Goal: Information Seeking & Learning: Check status

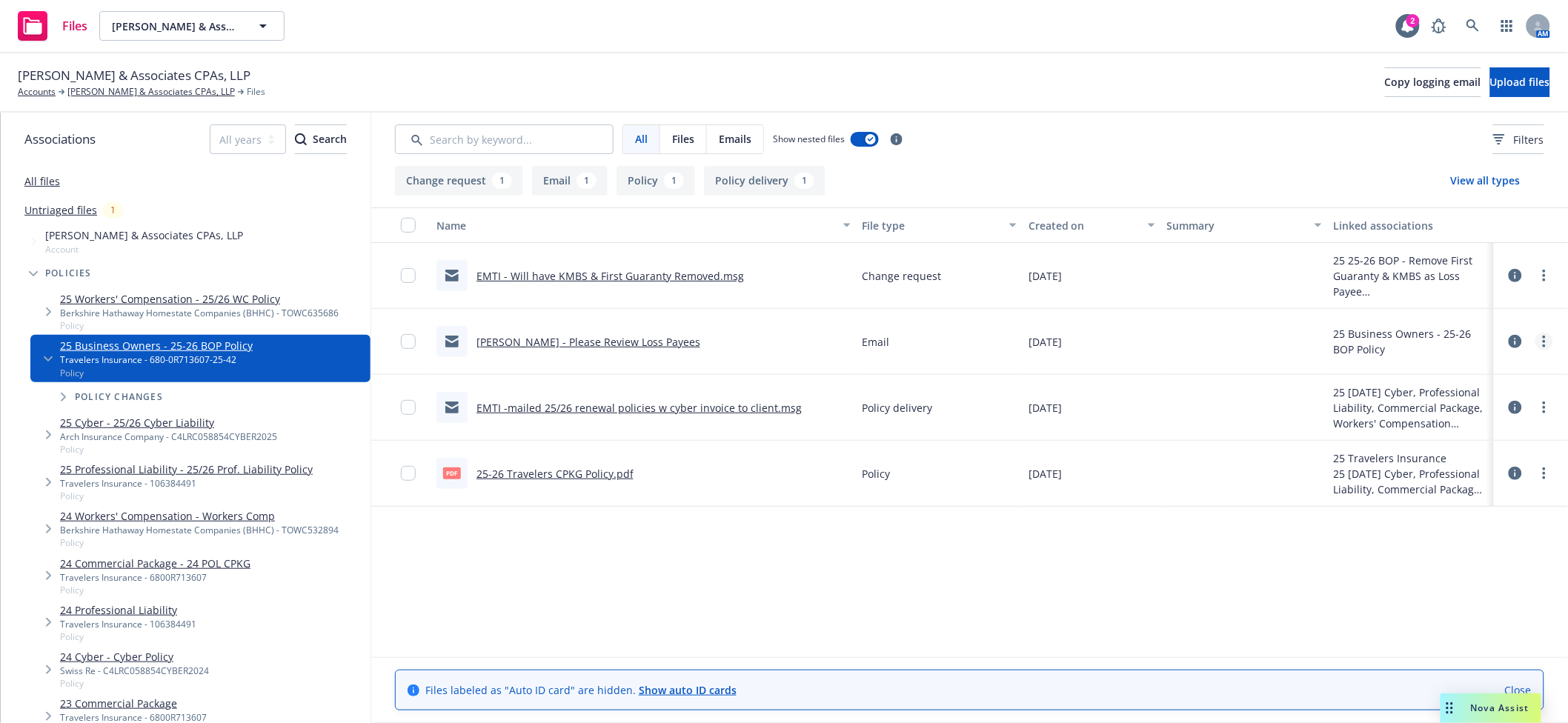
click at [1545, 345] on circle "more" at bounding box center [1544, 346] width 3 height 3
click at [1454, 456] on link "Update associations" at bounding box center [1479, 461] width 148 height 30
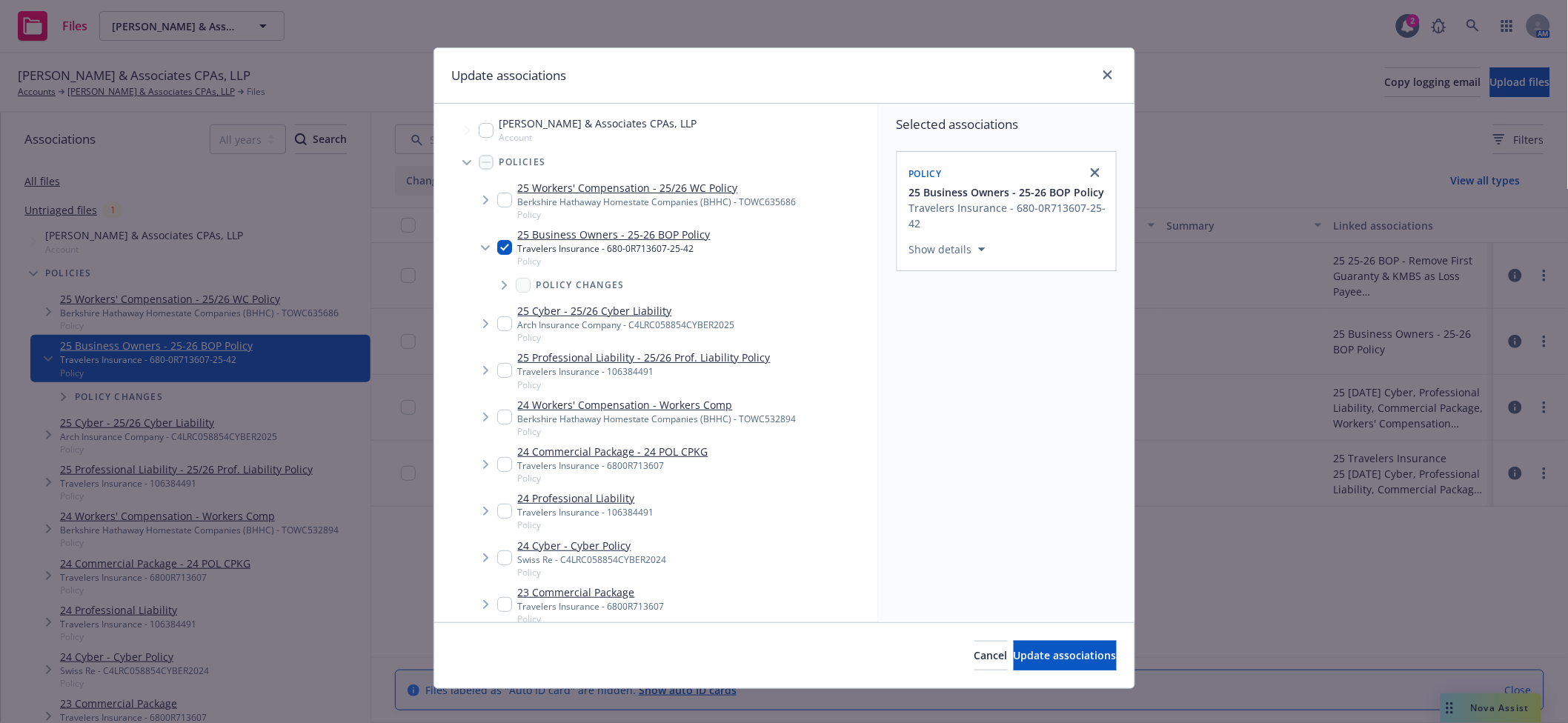
click at [501, 290] on icon "Tree Example" at bounding box center [504, 285] width 6 height 9
click at [498, 288] on icon "Tree Example" at bounding box center [503, 285] width 9 height 5
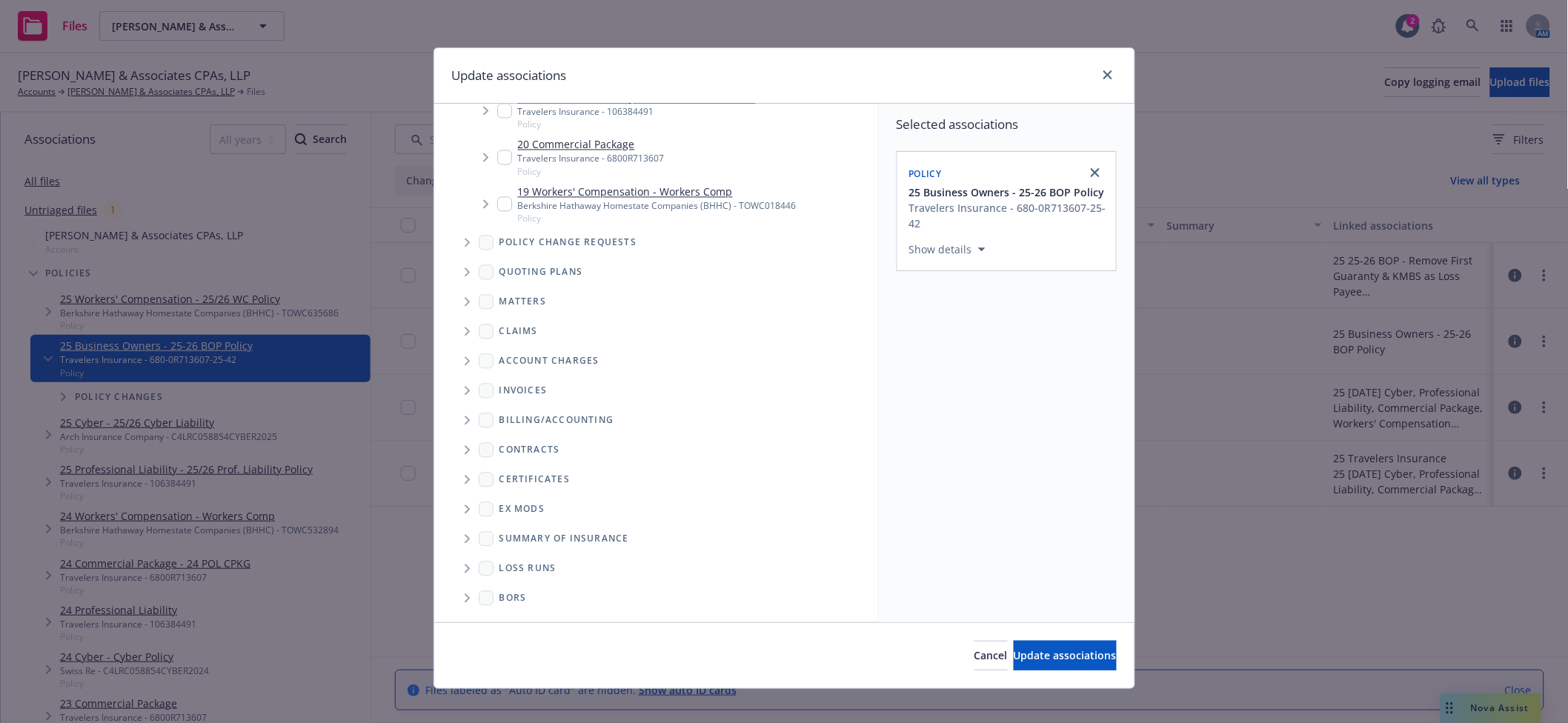
scroll to position [1197, 0]
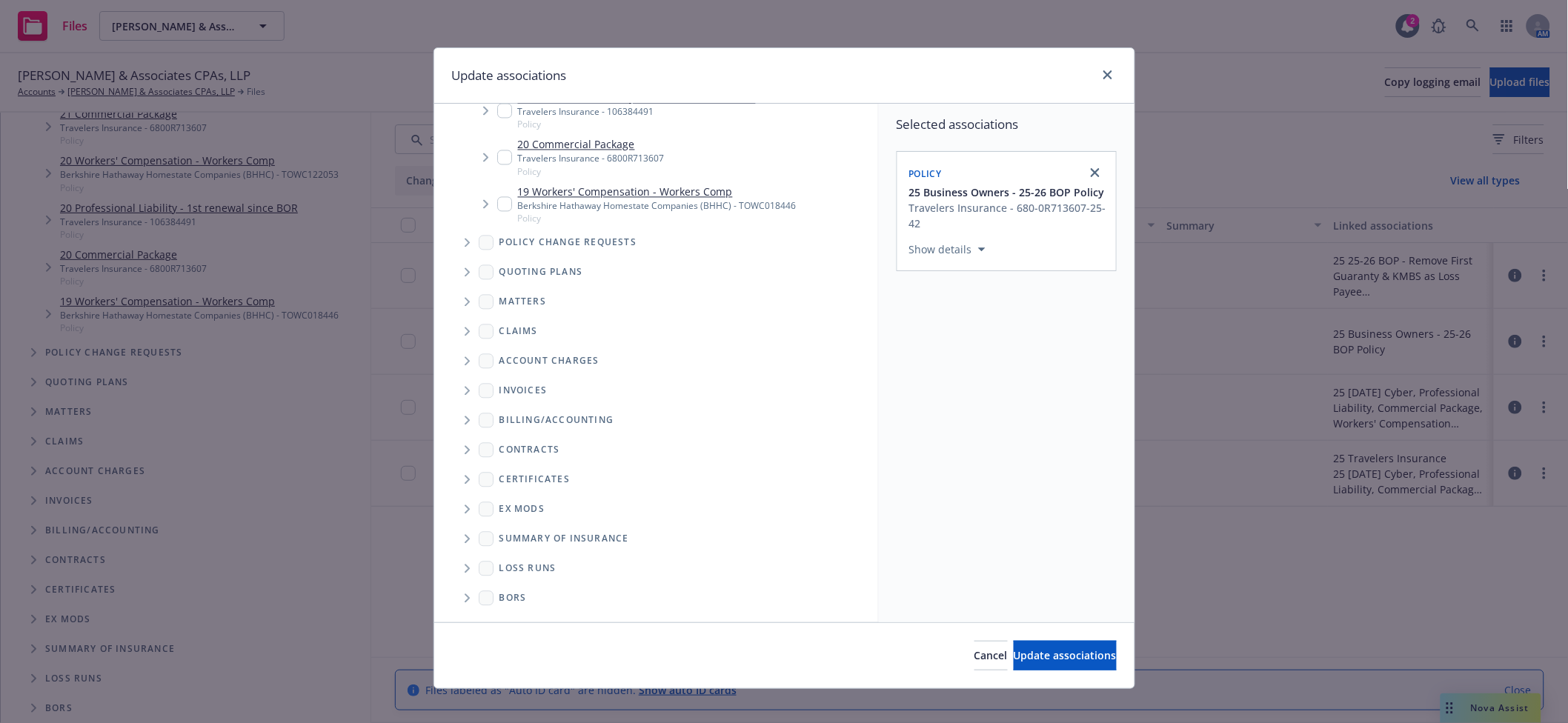
click at [463, 240] on span "Tree Example" at bounding box center [467, 243] width 24 height 24
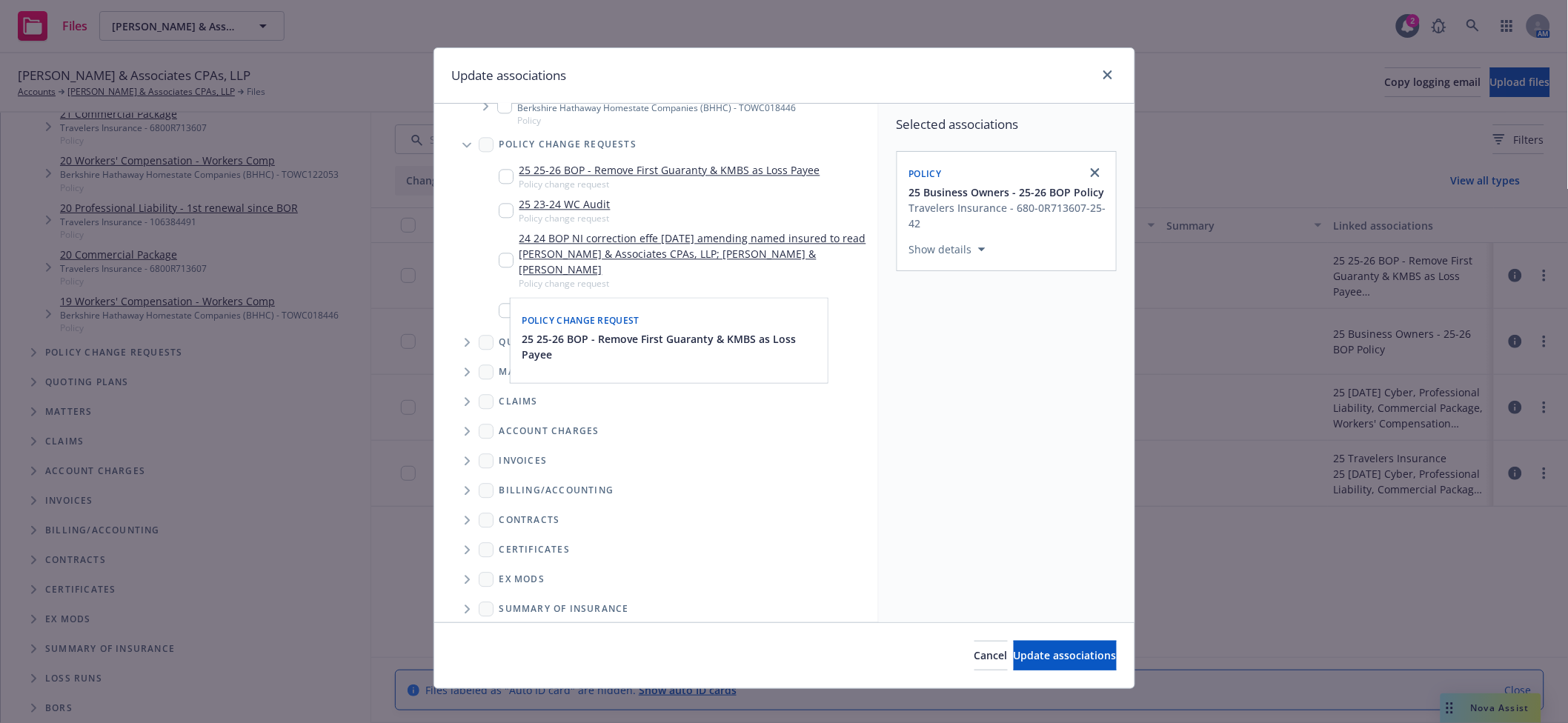
click at [498, 184] on input "Tree Example" at bounding box center [506, 176] width 15 height 15
checkbox input "true"
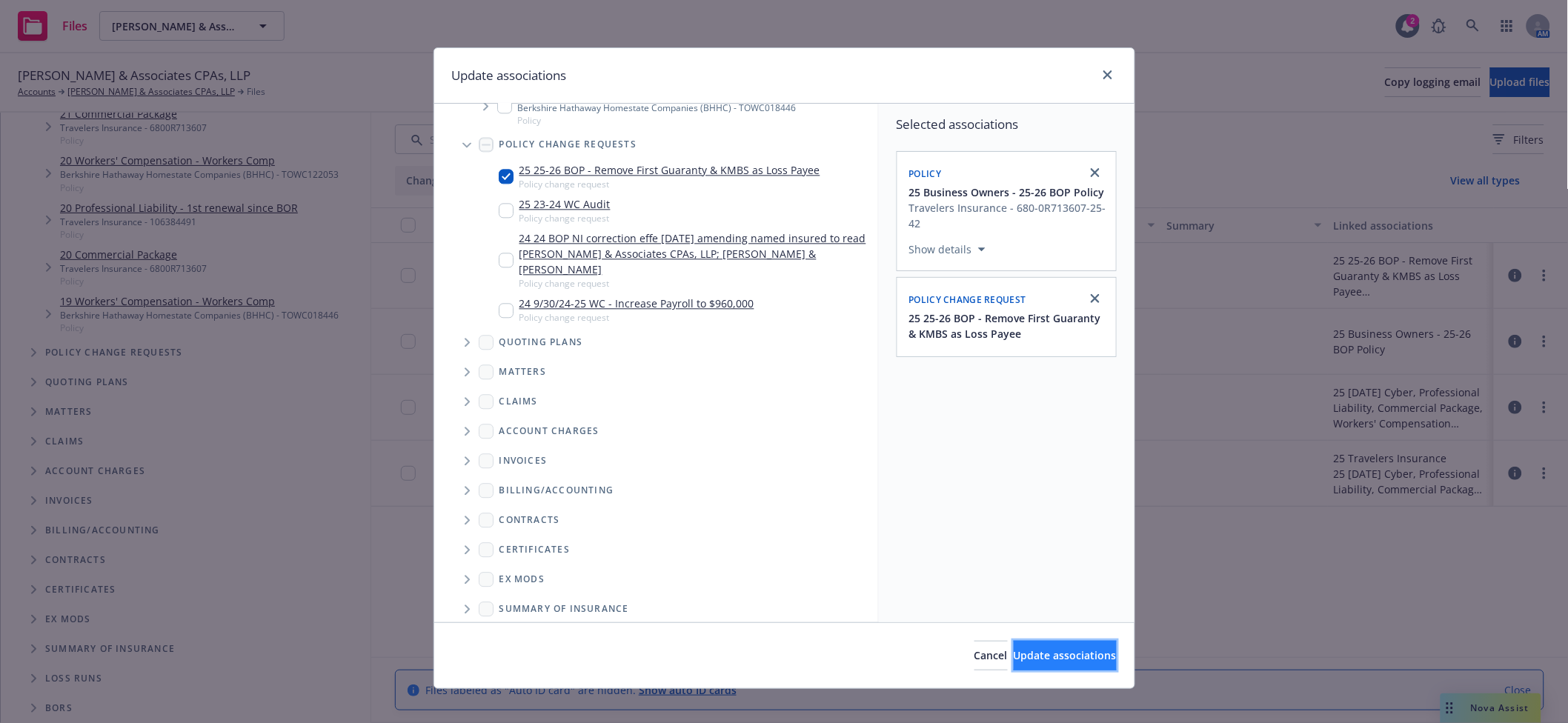
click at [1051, 648] on button "Update associations" at bounding box center [1065, 656] width 103 height 30
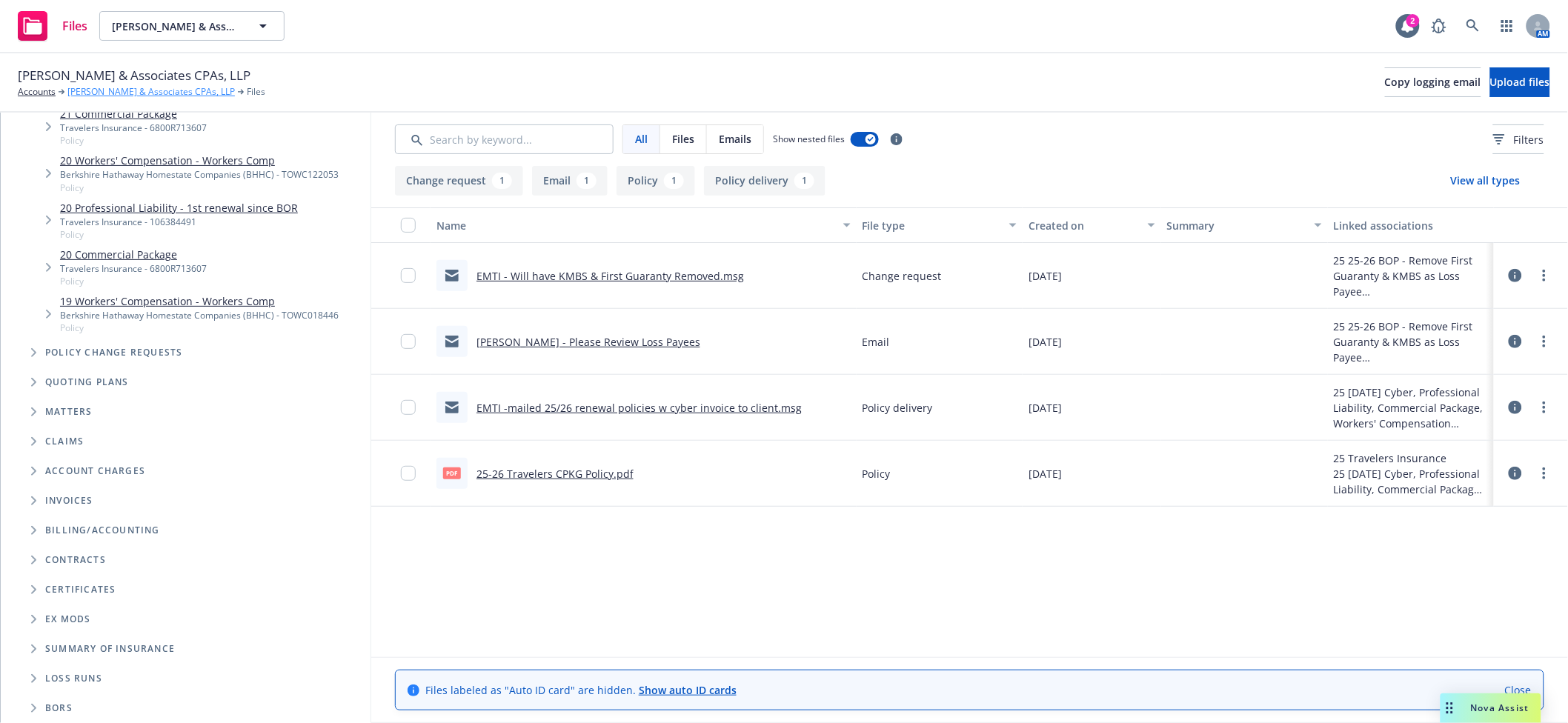
click at [124, 92] on link "[PERSON_NAME] & Associates CPAs, LLP" at bounding box center [151, 92] width 168 height 13
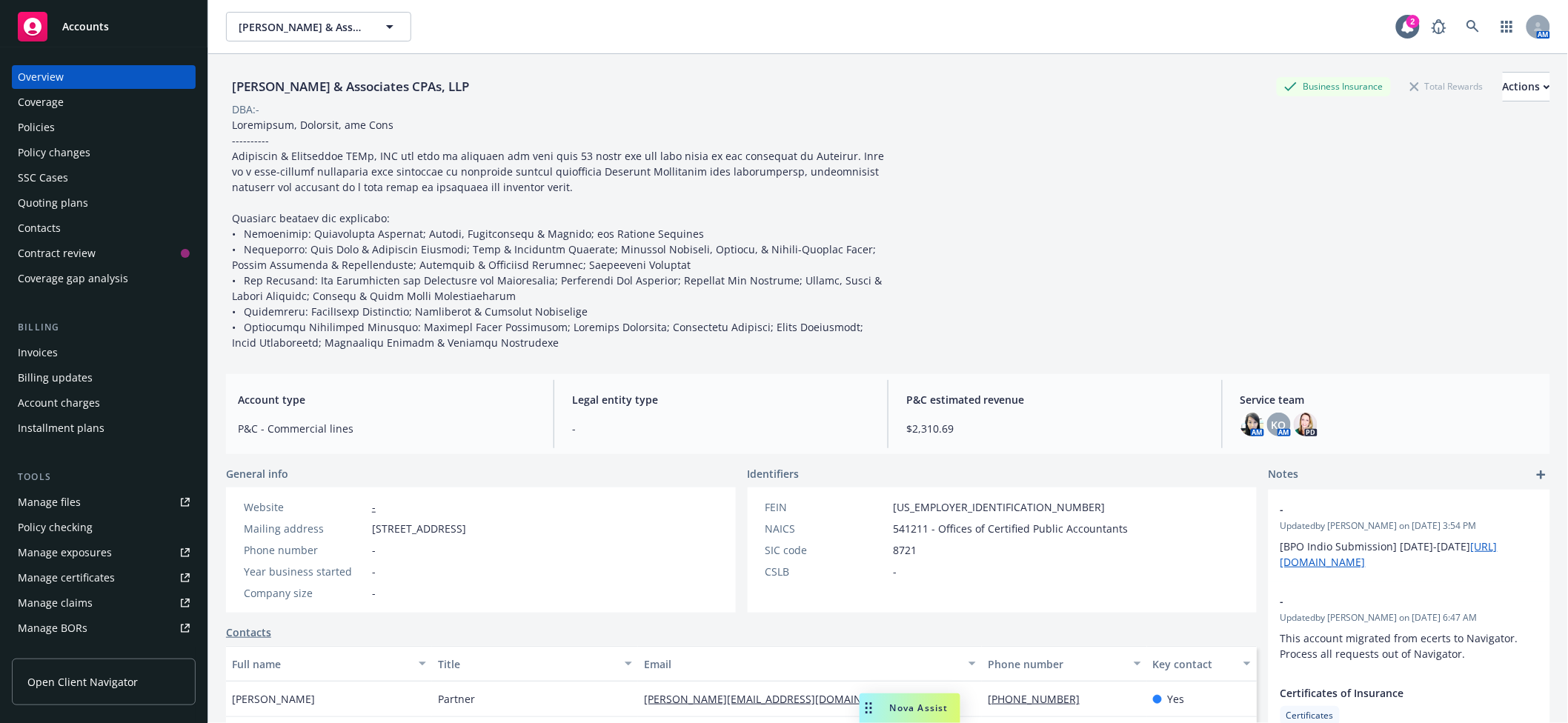
click at [82, 152] on div "Policy changes" at bounding box center [54, 153] width 73 height 24
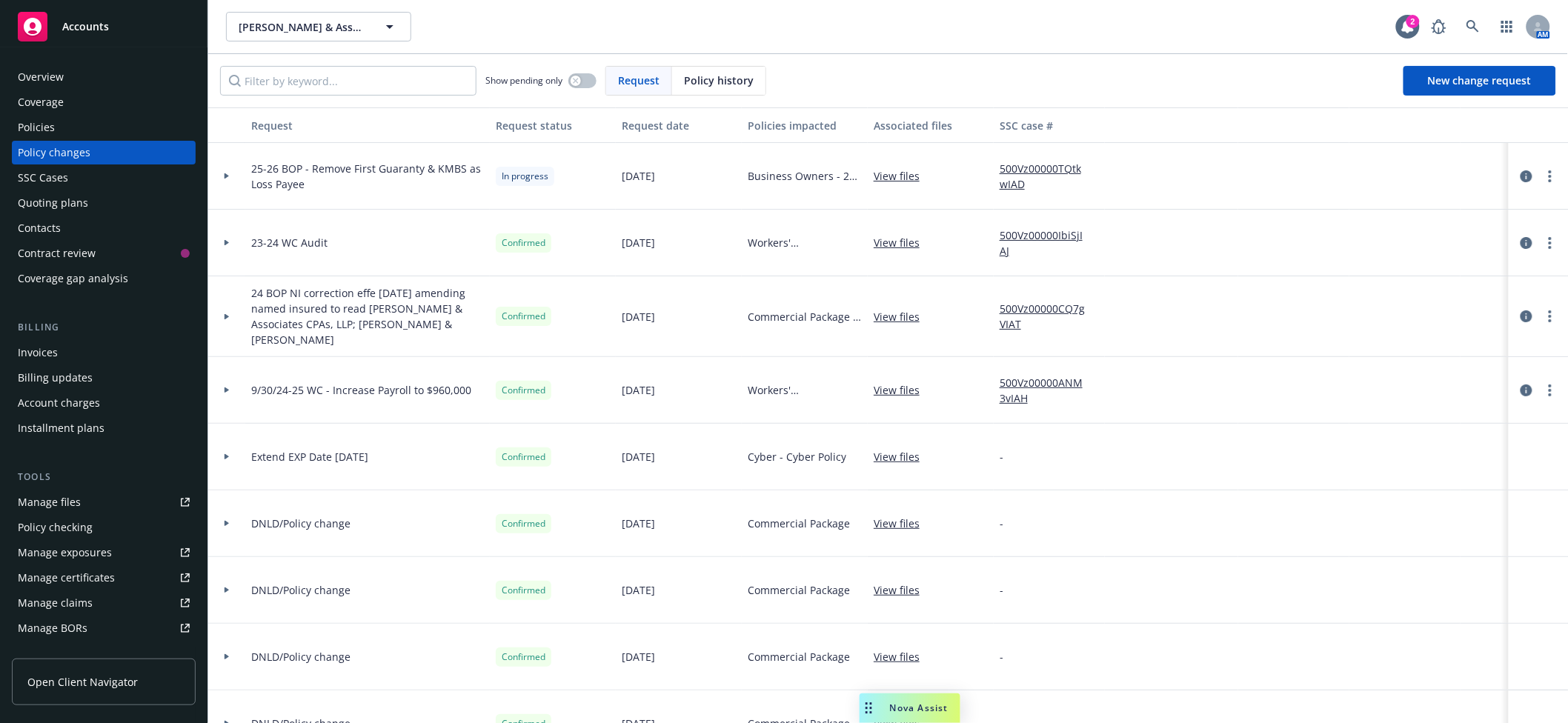
click at [1013, 167] on link "500Vz00000TQtkwIAD" at bounding box center [1050, 176] width 99 height 31
click at [42, 501] on div "Manage files" at bounding box center [49, 502] width 63 height 24
click at [95, 583] on div "Manage certificates" at bounding box center [66, 578] width 97 height 24
click at [46, 122] on div "Policies" at bounding box center [36, 128] width 37 height 24
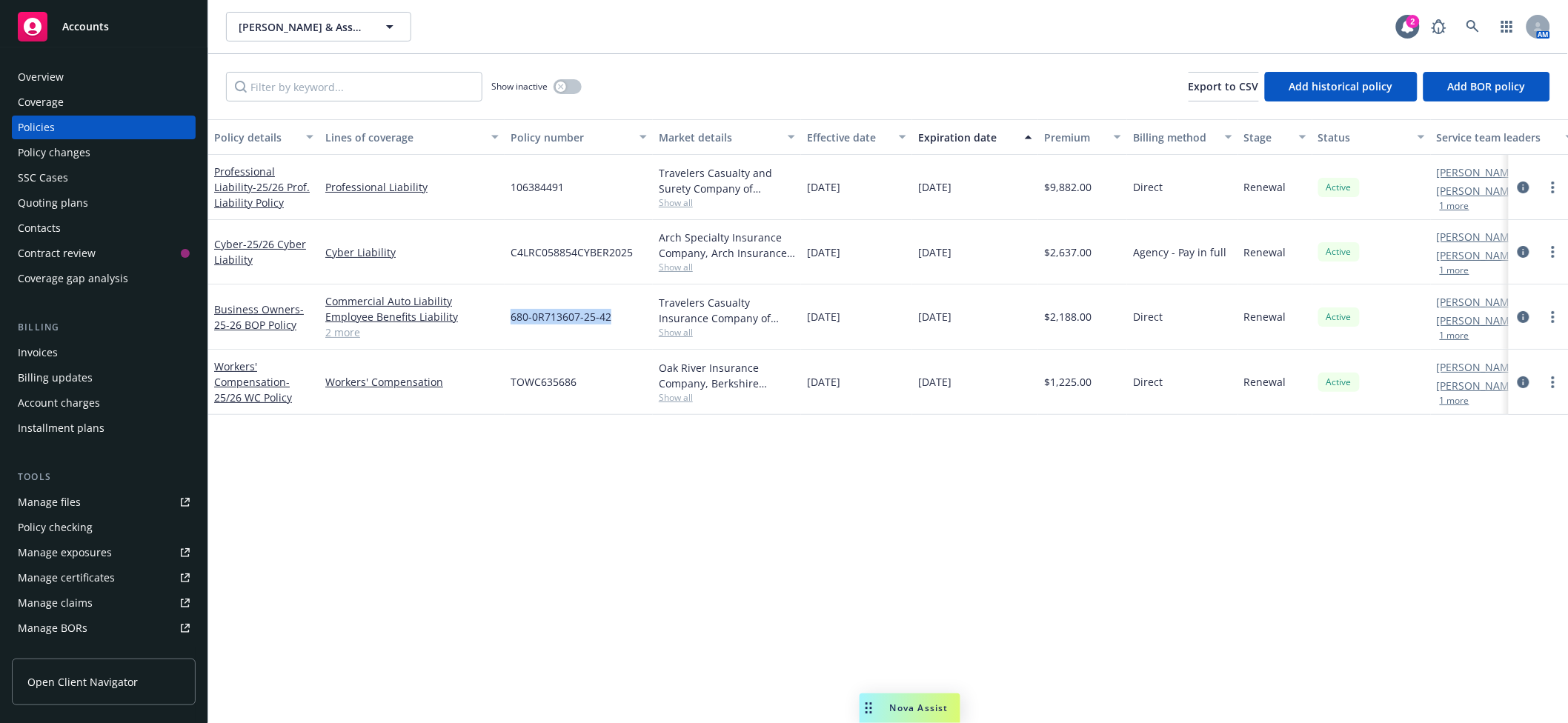
drag, startPoint x: 621, startPoint y: 322, endPoint x: 505, endPoint y: 325, distance: 116.0
click at [505, 325] on div "680-0R713607-25-42" at bounding box center [579, 317] width 148 height 65
copy span "680-0R713607-25-42"
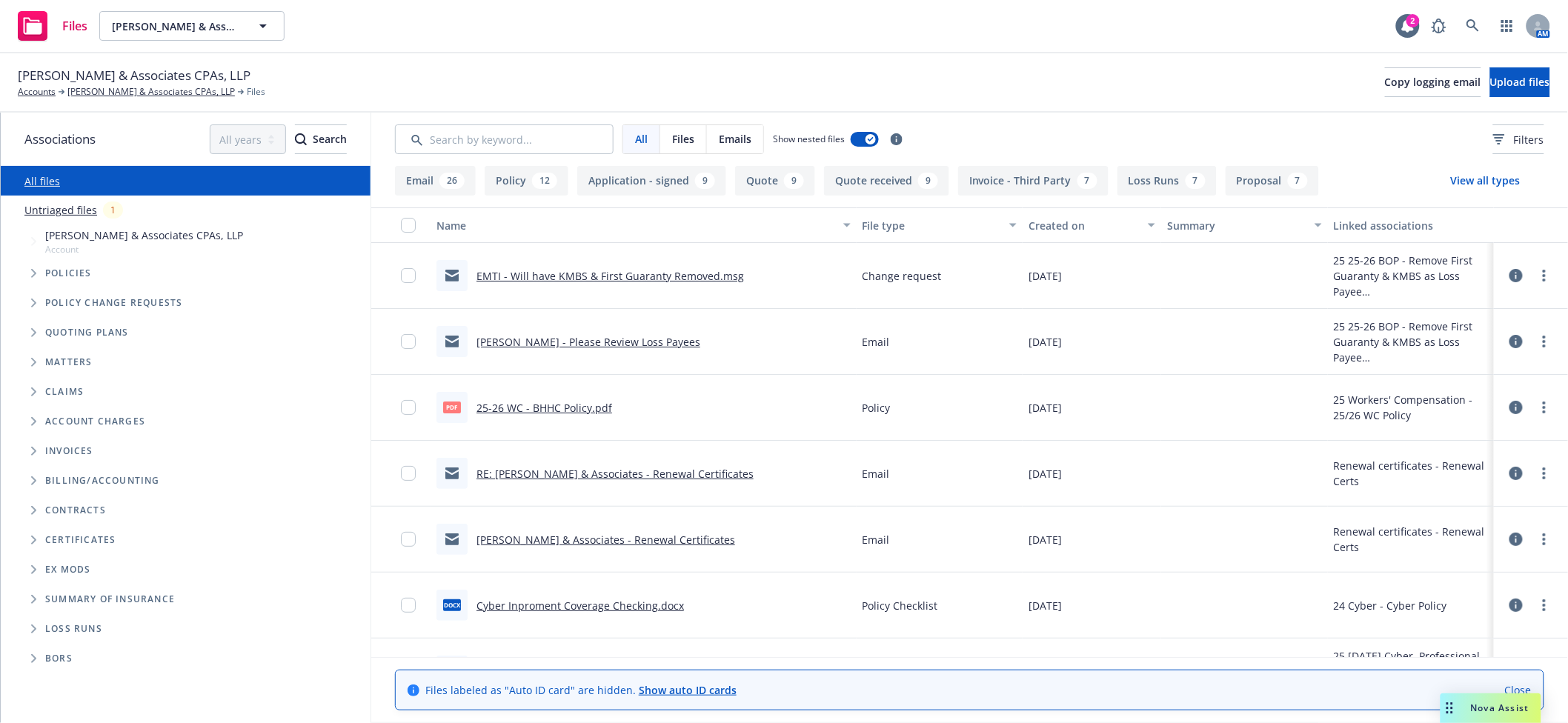
click at [578, 338] on link "[PERSON_NAME] - Please Review Loss Payees" at bounding box center [588, 342] width 224 height 14
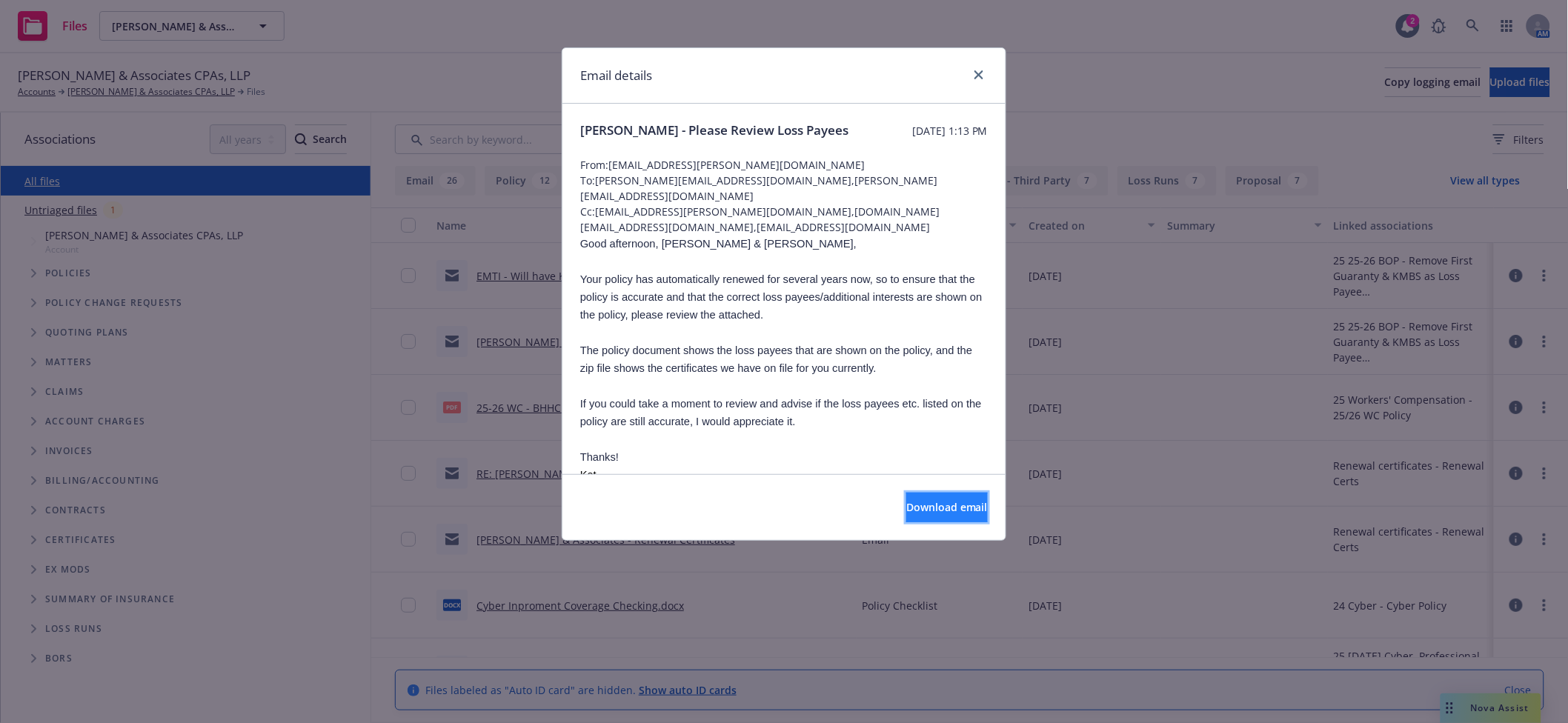
click at [943, 501] on span "Download email" at bounding box center [947, 506] width 82 height 14
click at [986, 71] on link "close" at bounding box center [979, 75] width 18 height 18
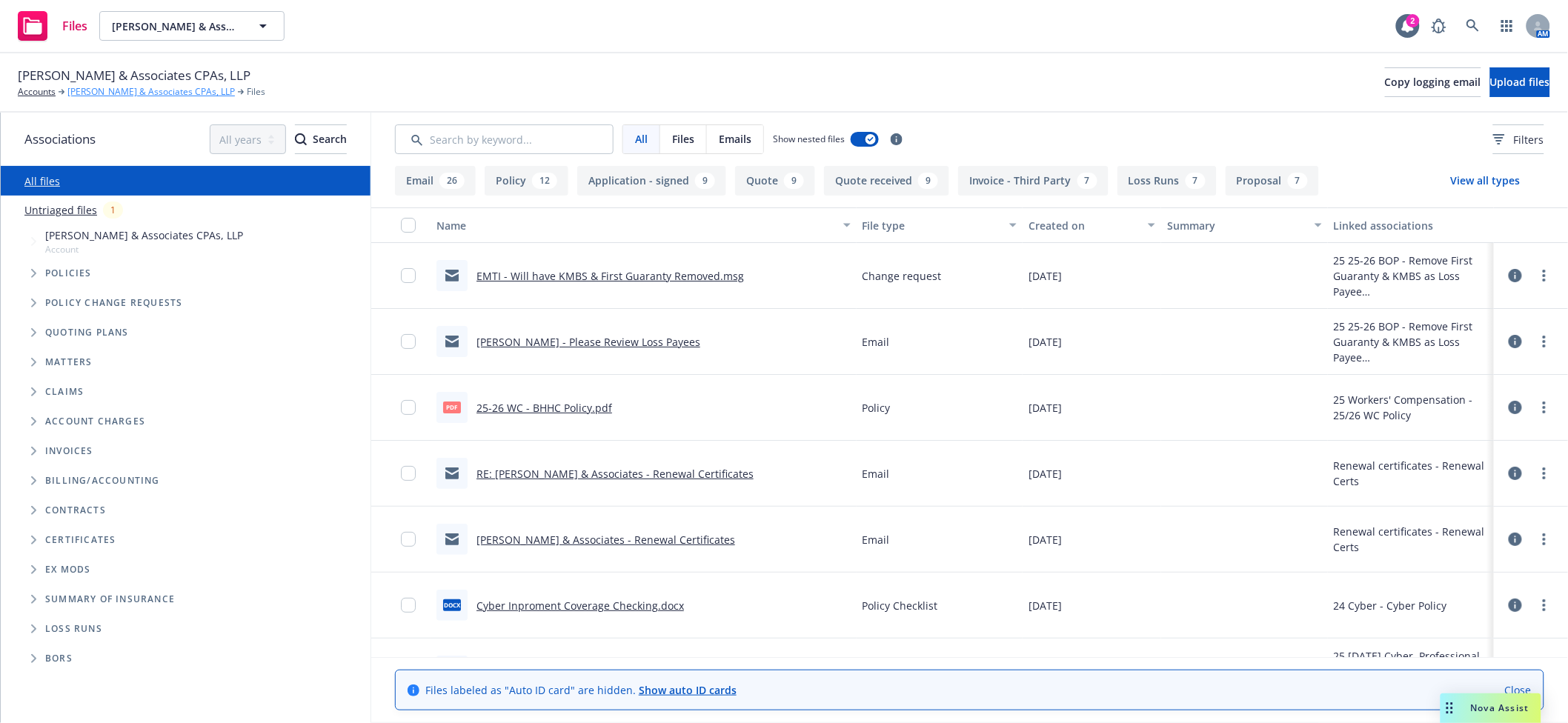
click at [121, 94] on link "[PERSON_NAME] & Associates CPAs, LLP" at bounding box center [151, 92] width 168 height 13
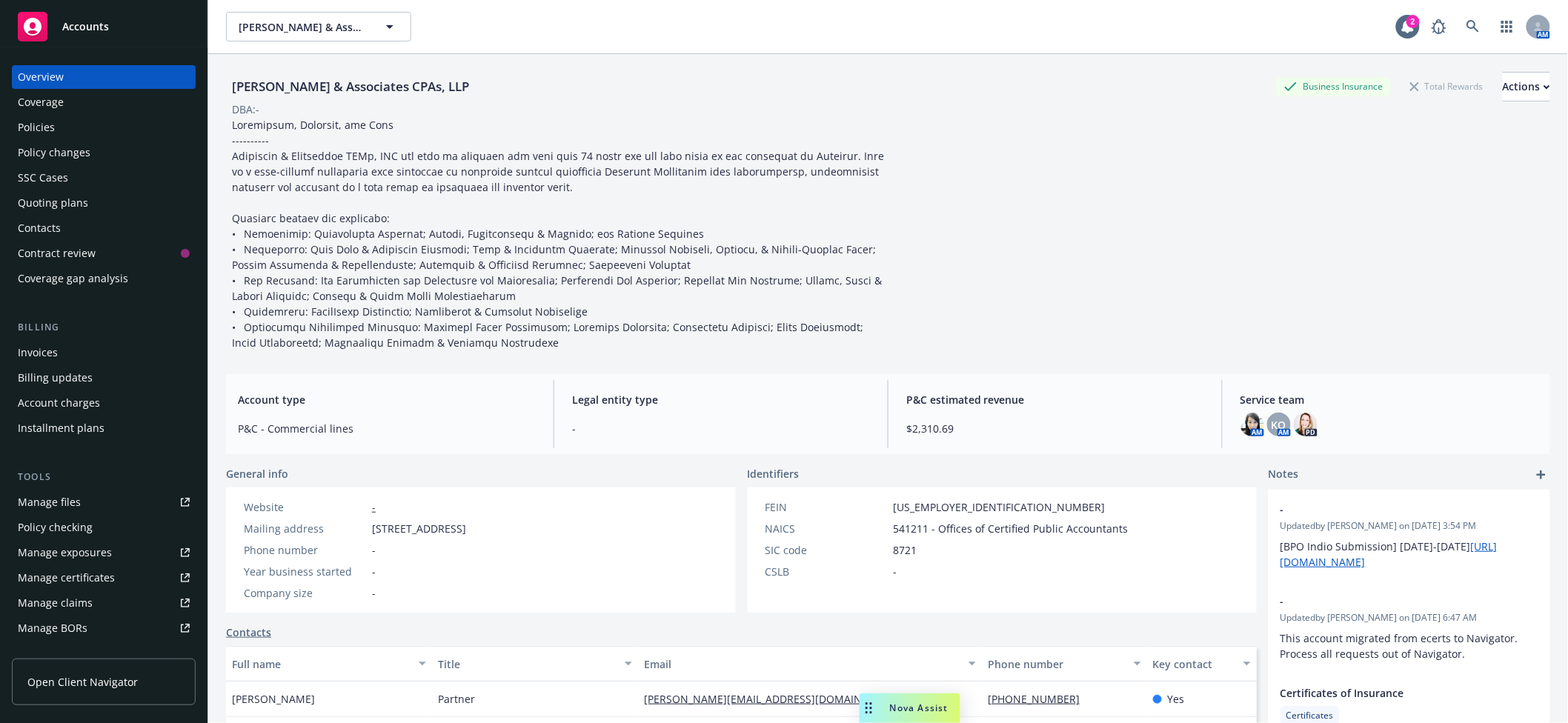
click at [69, 128] on div "Policies" at bounding box center [104, 128] width 172 height 24
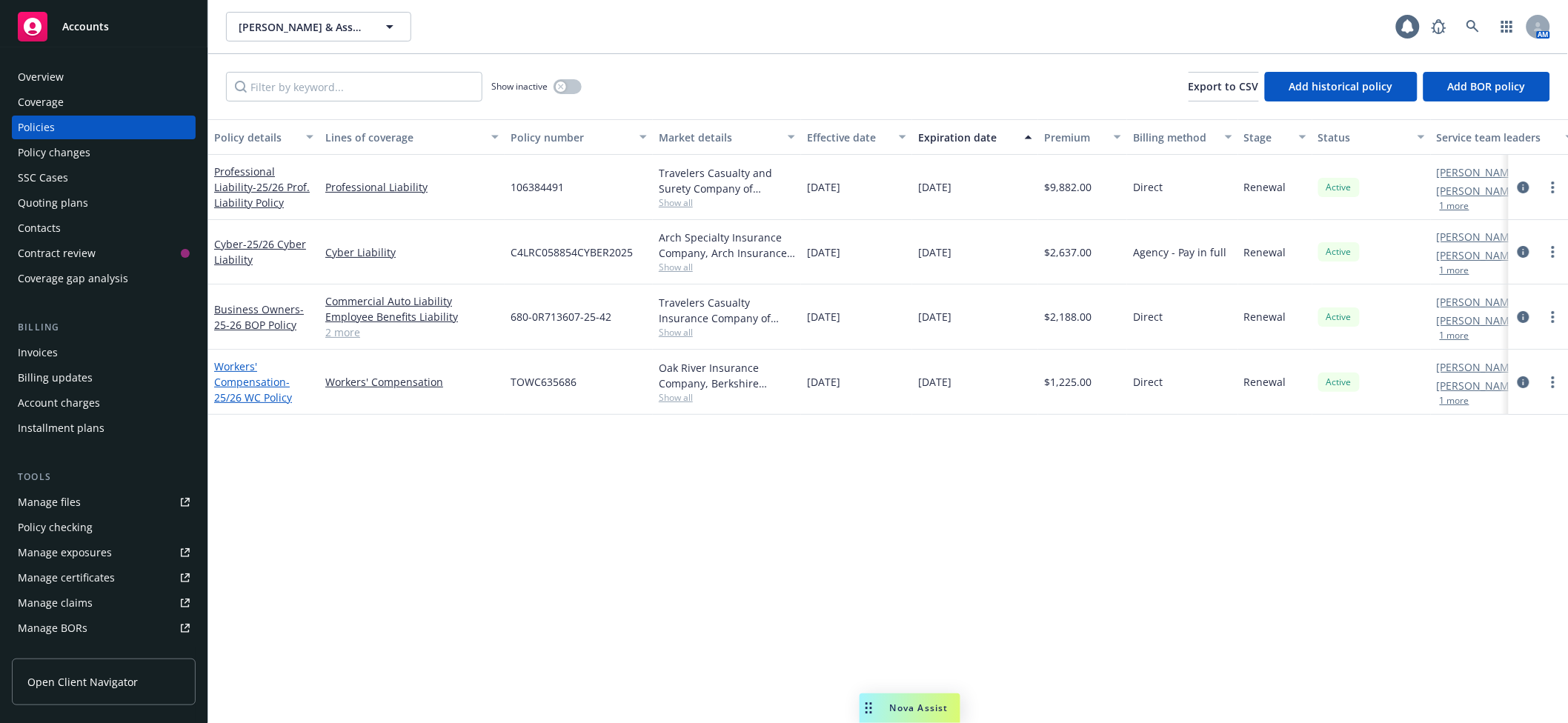
click at [245, 389] on link "Workers' Compensation - 25/26 WC Policy" at bounding box center [253, 381] width 78 height 45
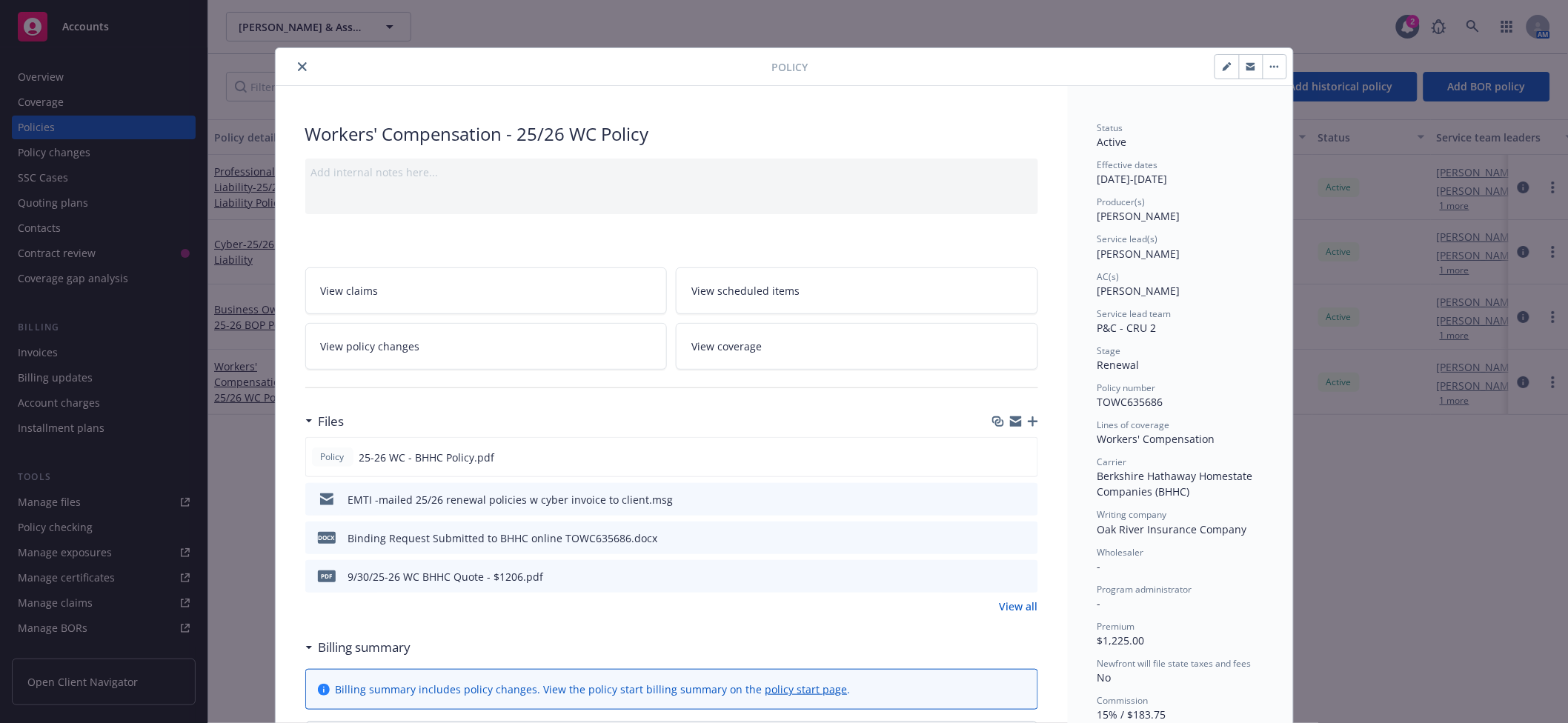
click at [762, 343] on link "View coverage" at bounding box center [857, 346] width 362 height 47
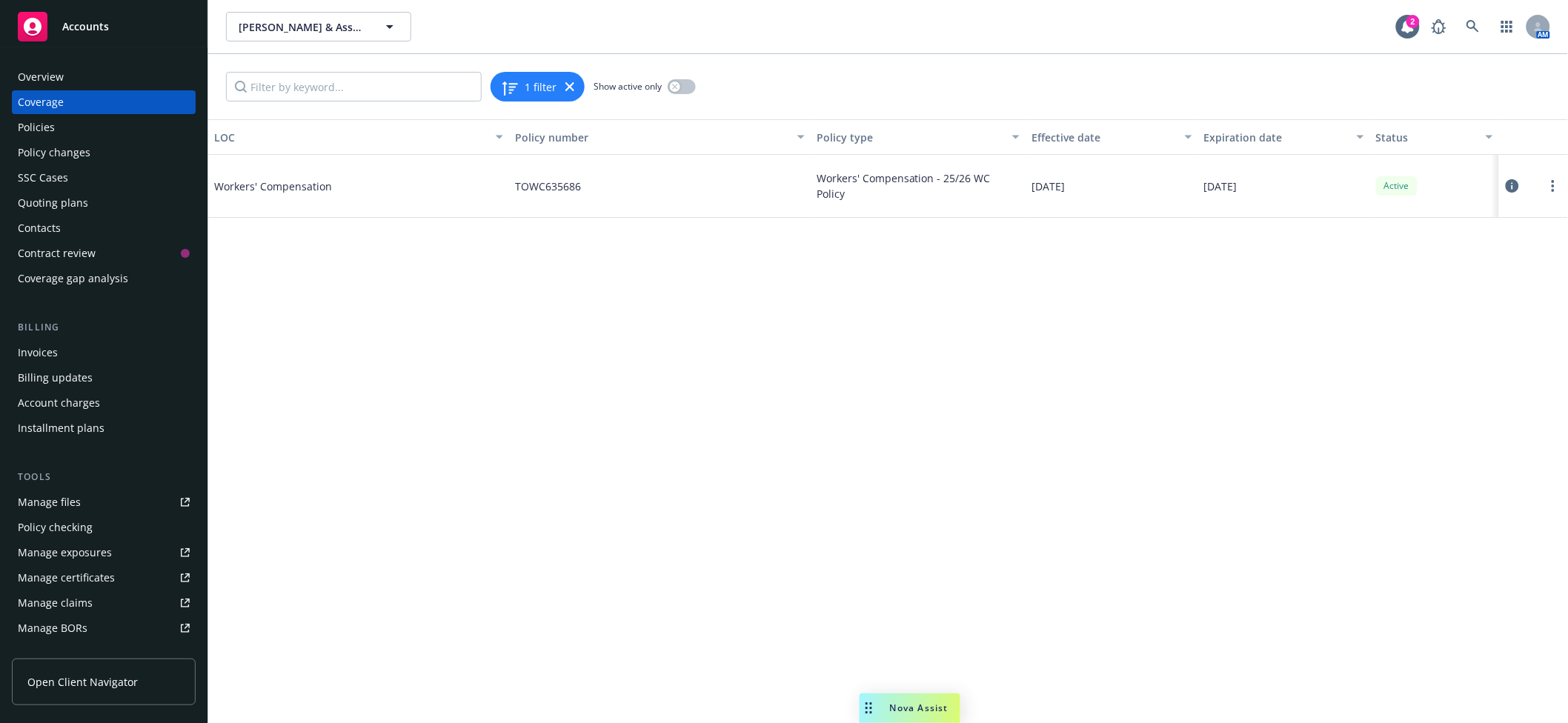
click at [1517, 189] on icon at bounding box center [1512, 186] width 13 height 13
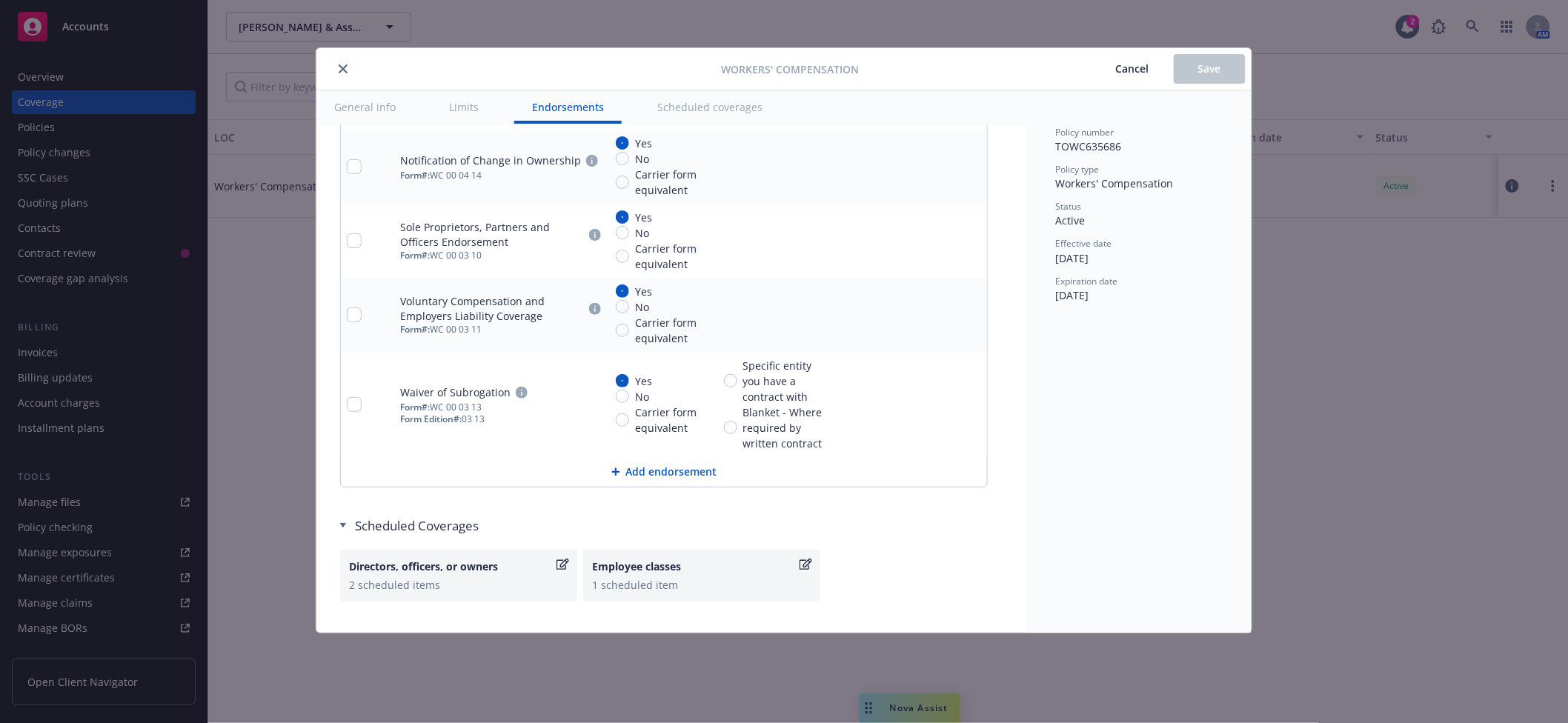
scroll to position [1711, 0]
click at [349, 71] on button "close" at bounding box center [343, 69] width 18 height 18
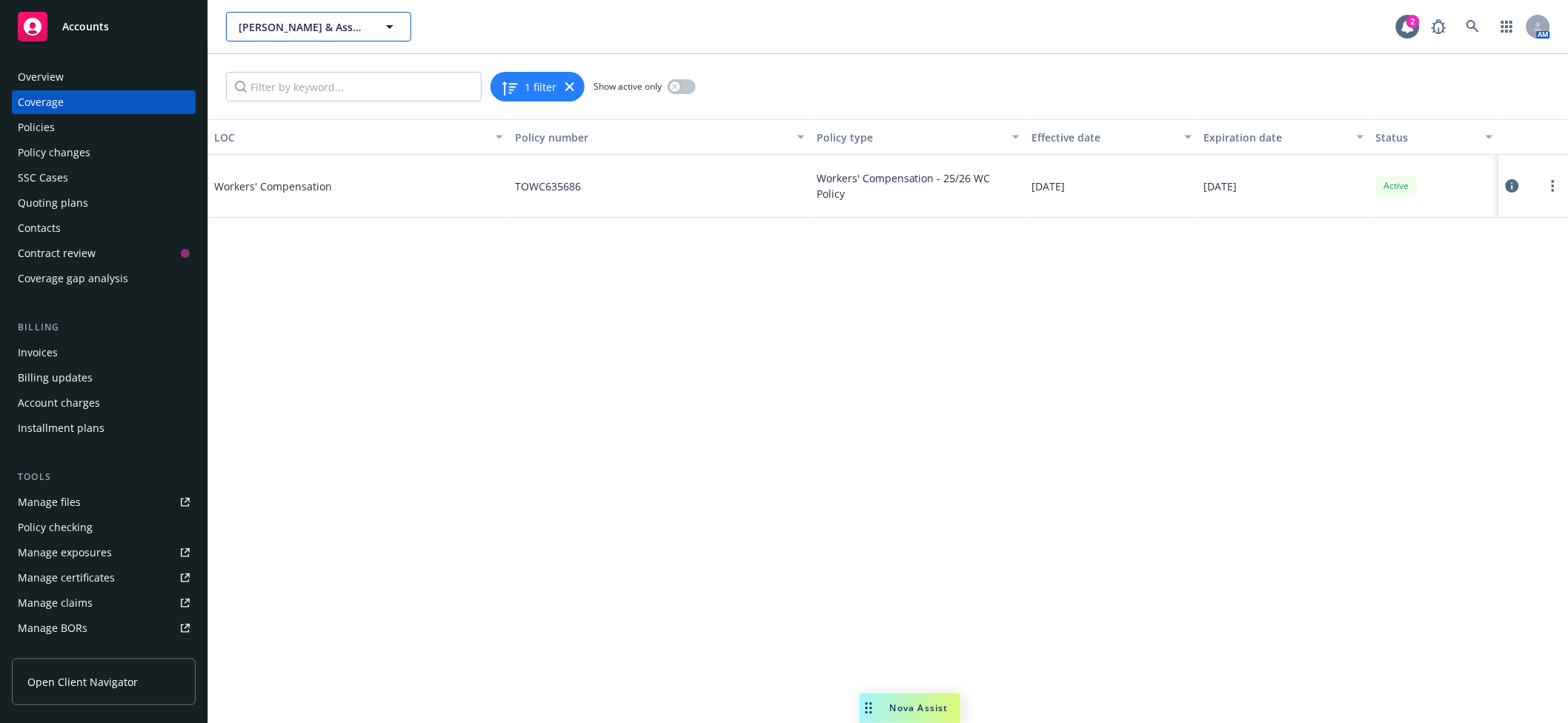
drag, startPoint x: 332, startPoint y: 22, endPoint x: 332, endPoint y: 33, distance: 11.0
click at [332, 33] on span "[PERSON_NAME] & Associates CPAs, LLP" at bounding box center [303, 27] width 128 height 16
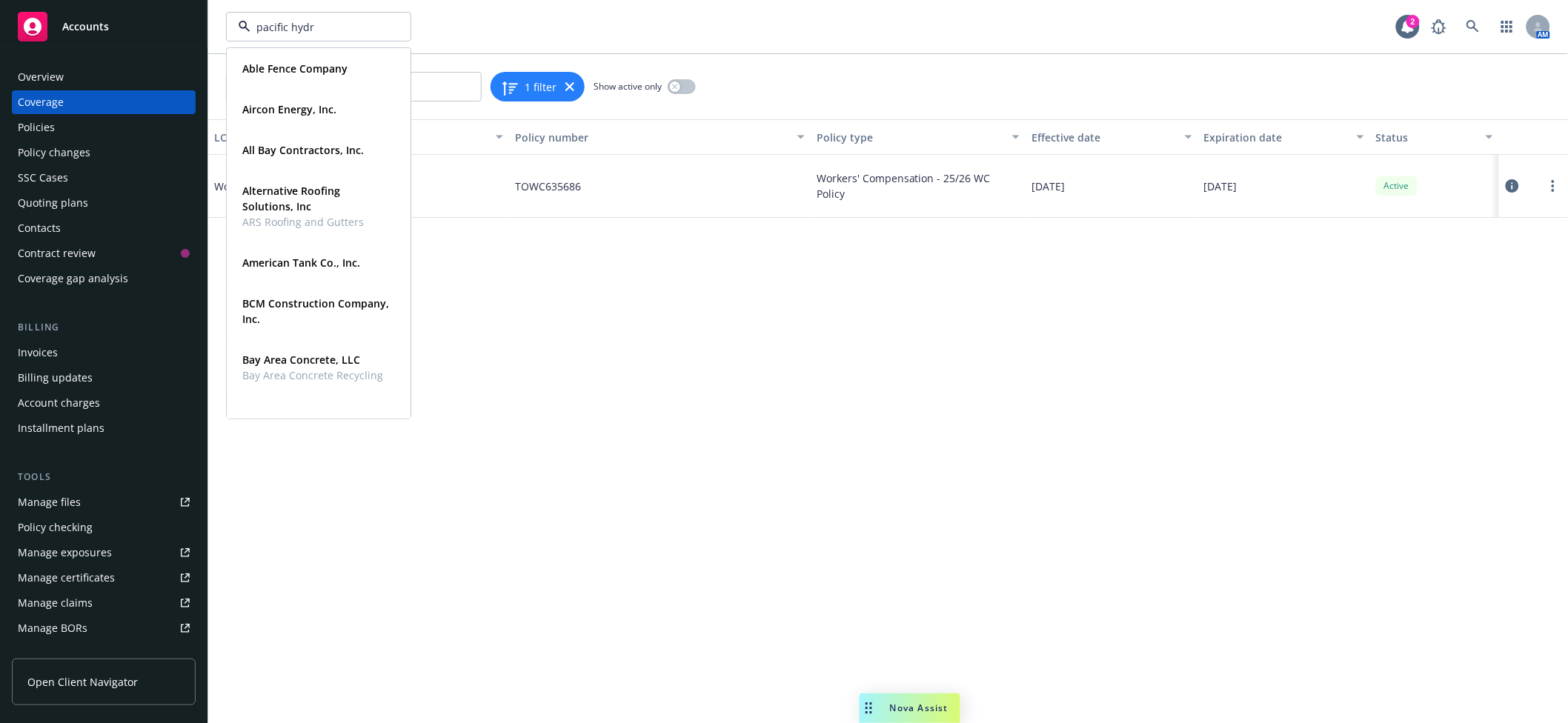
type input "pacific hydro"
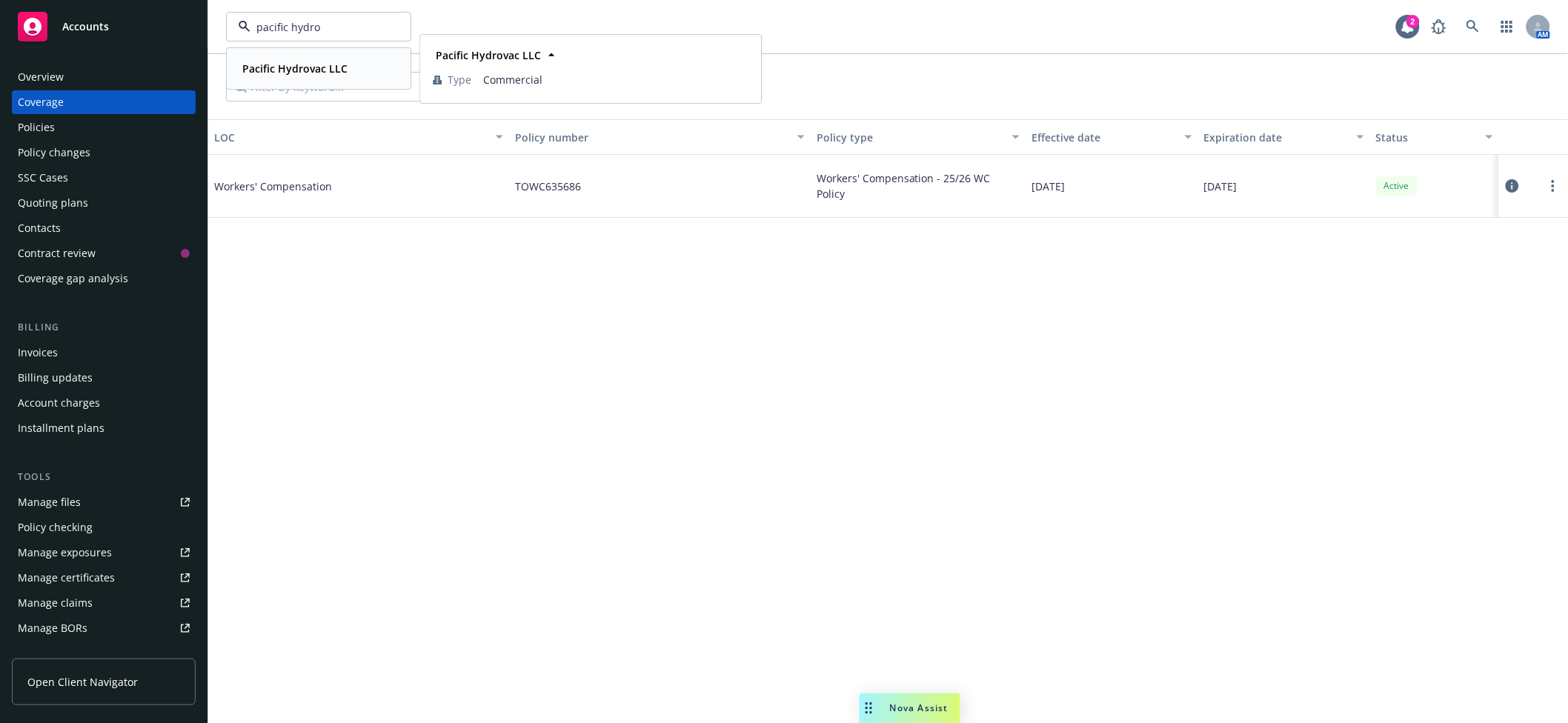
click at [332, 72] on strong "Pacific Hydrovac LLC" at bounding box center [295, 68] width 105 height 14
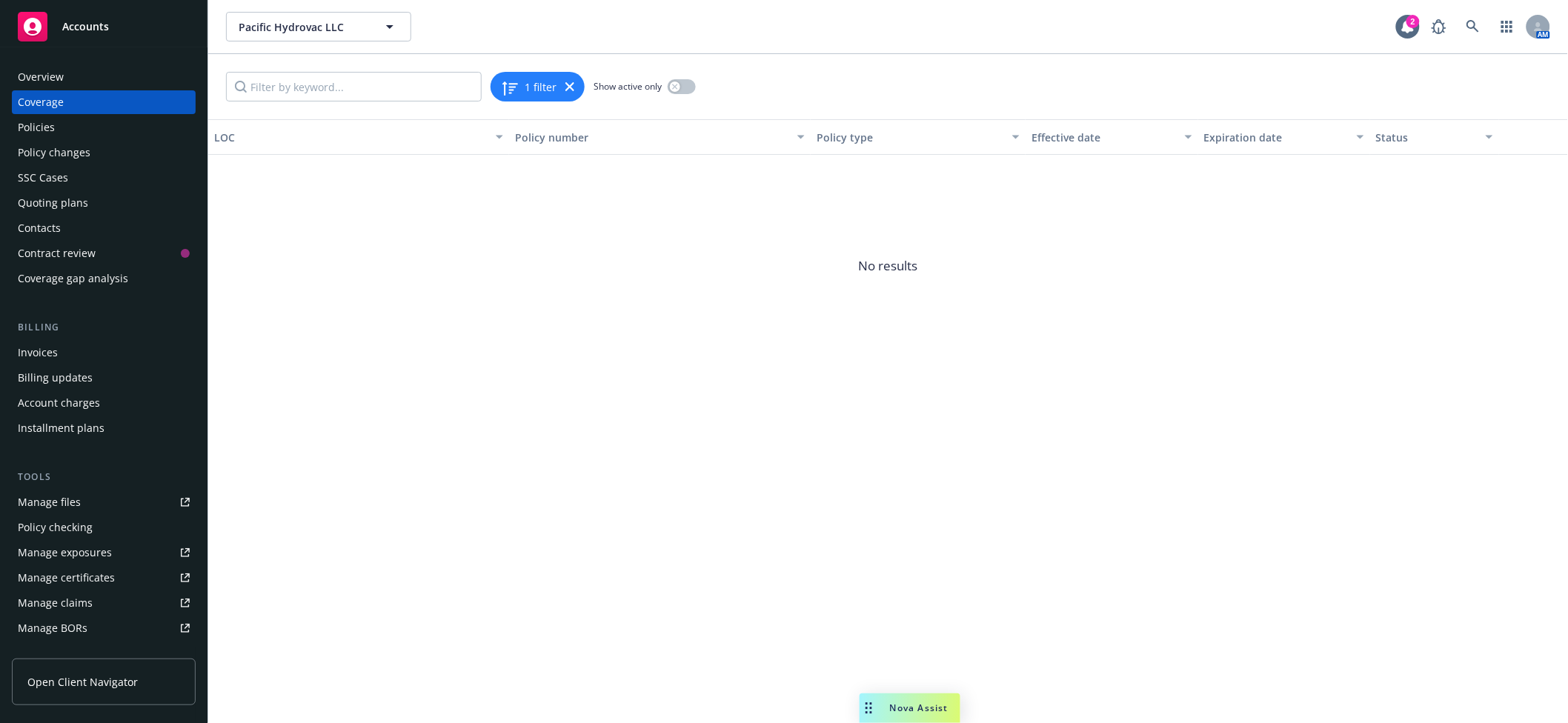
click at [105, 136] on div "Policies" at bounding box center [104, 128] width 172 height 24
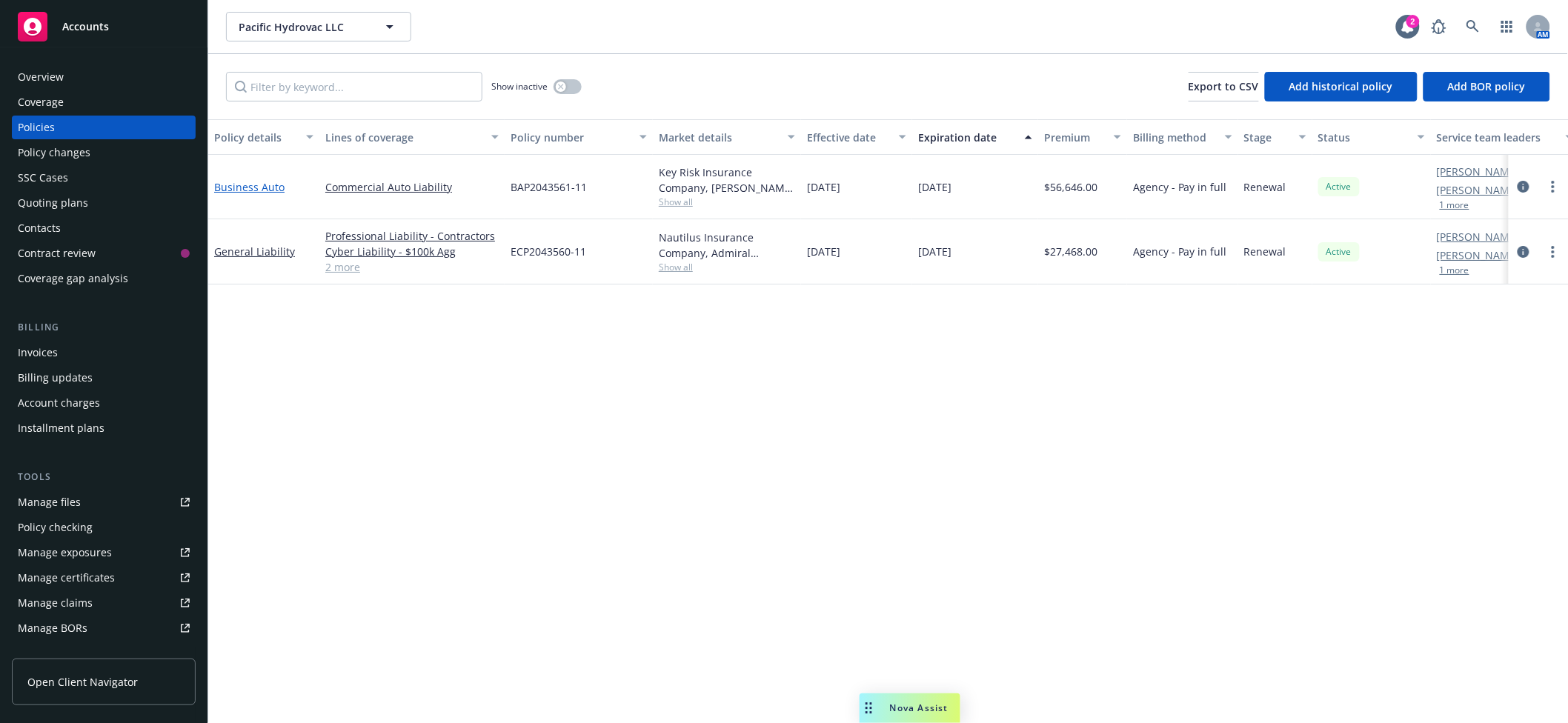
click at [243, 186] on link "Business Auto" at bounding box center [249, 187] width 70 height 14
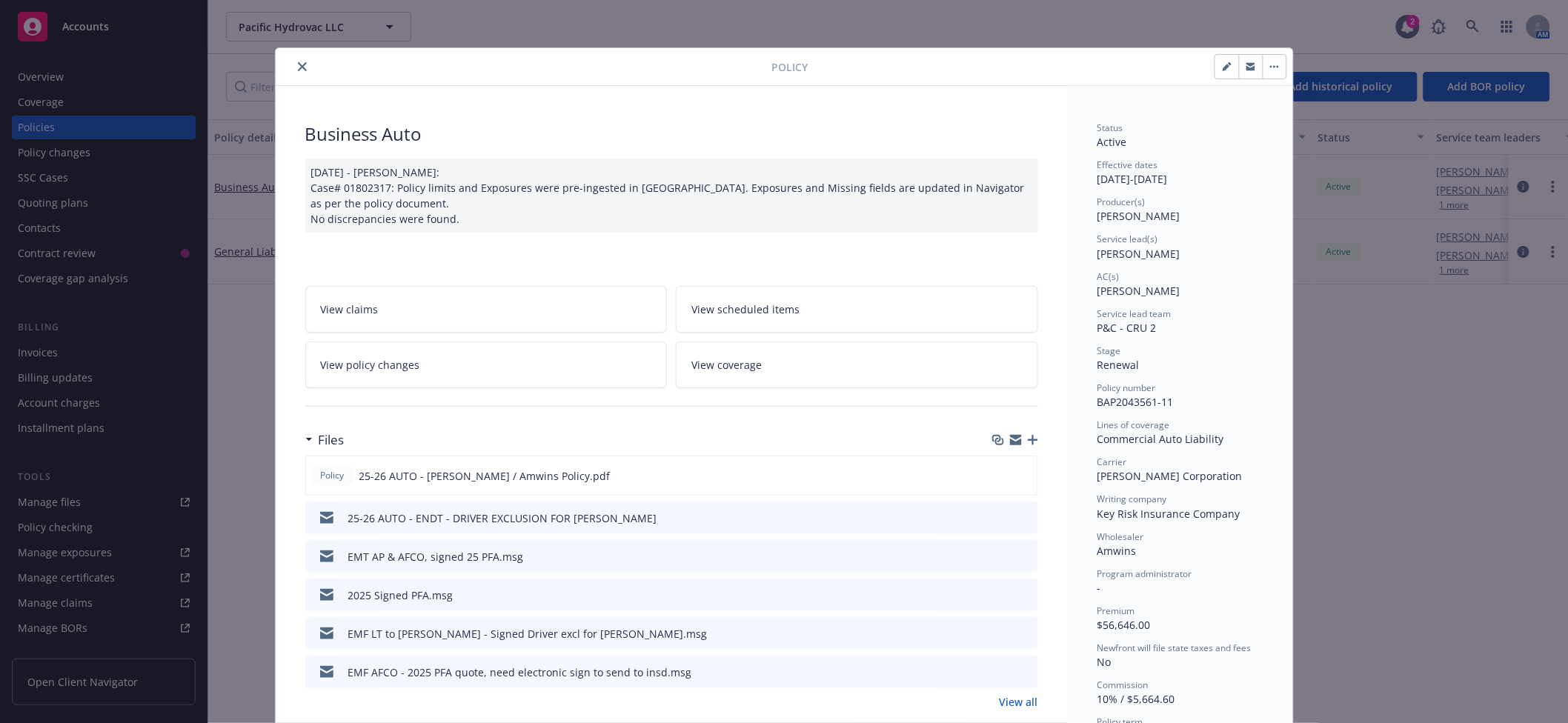
click at [294, 67] on button "close" at bounding box center [303, 67] width 18 height 18
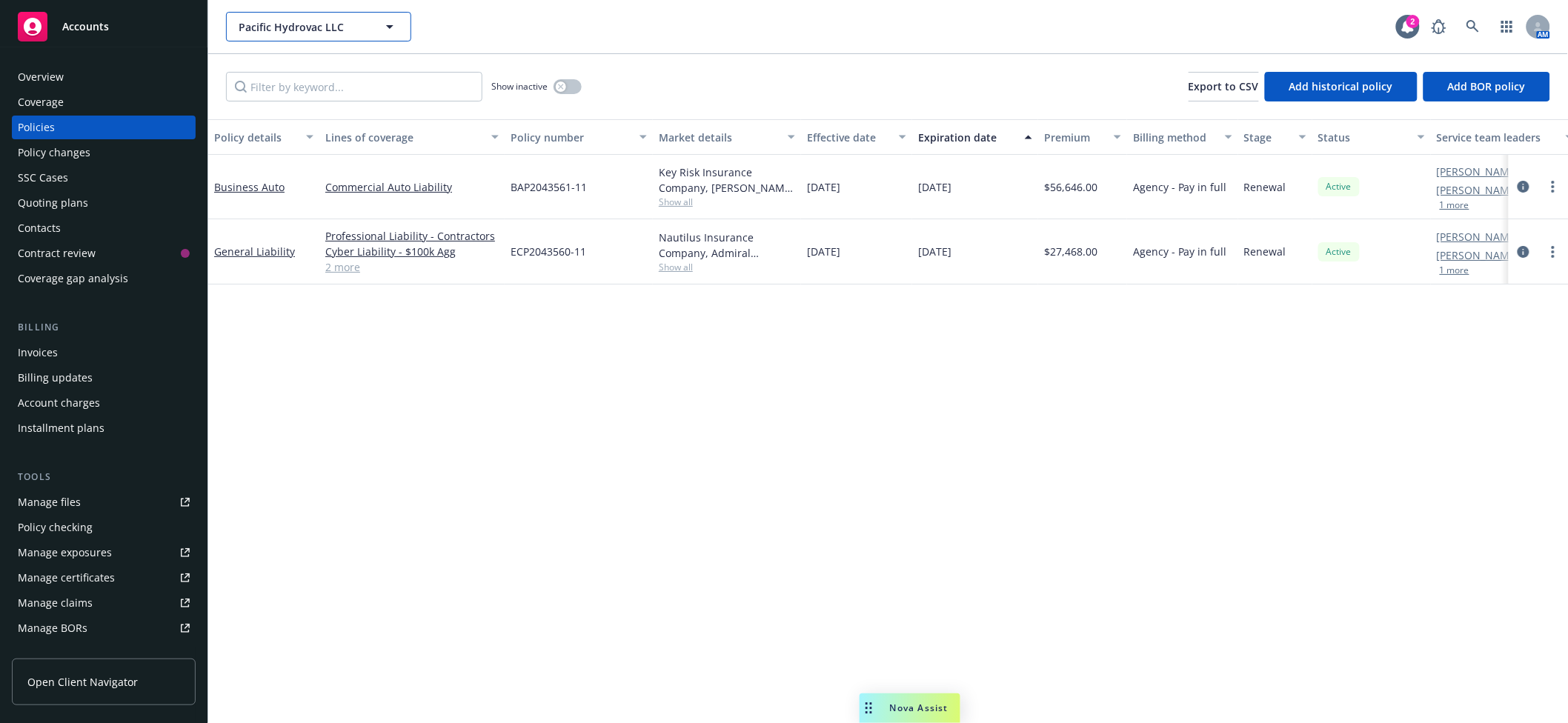
click at [286, 28] on span "Pacific Hydrovac LLC" at bounding box center [303, 27] width 128 height 16
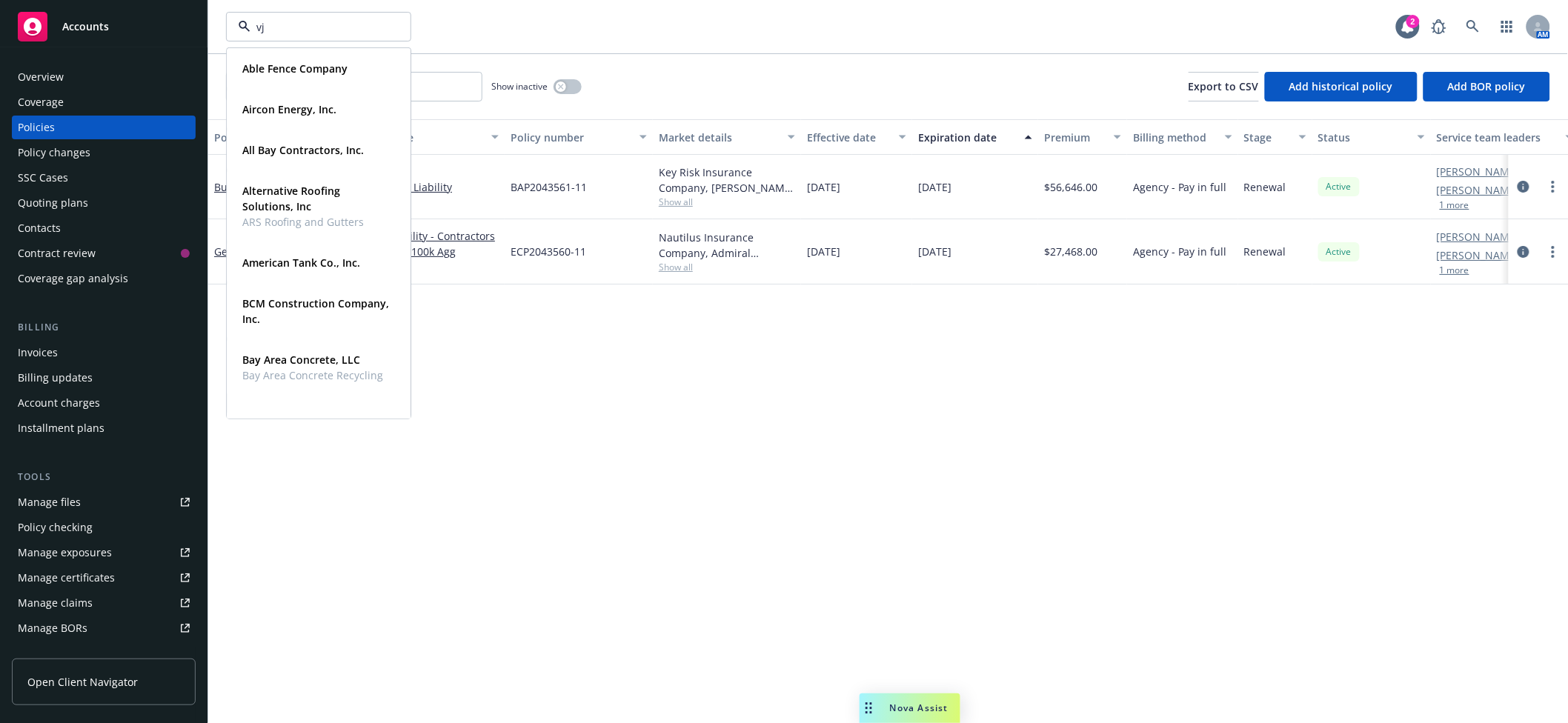
type input "vjb"
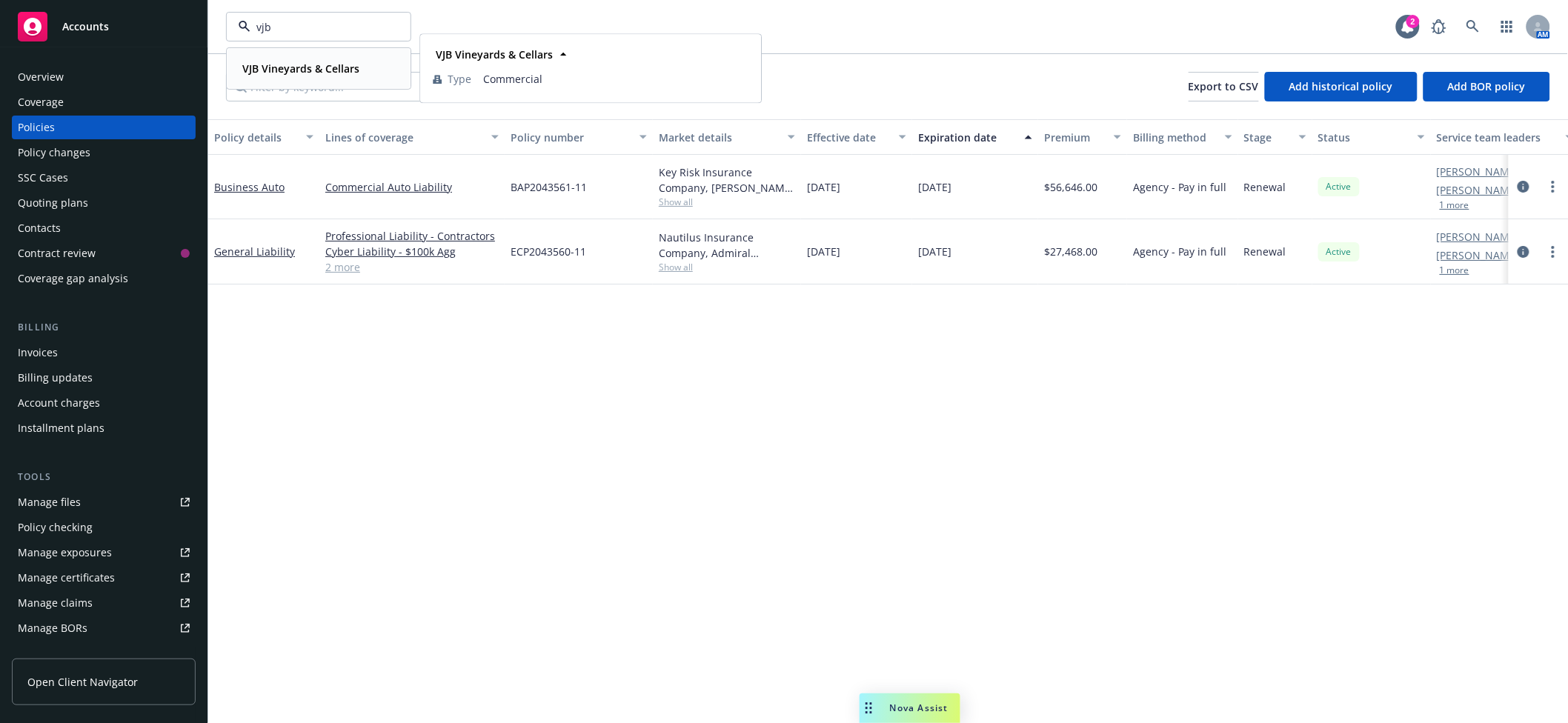
click at [286, 65] on strong "VJB Vineyards & Cellars" at bounding box center [301, 68] width 117 height 14
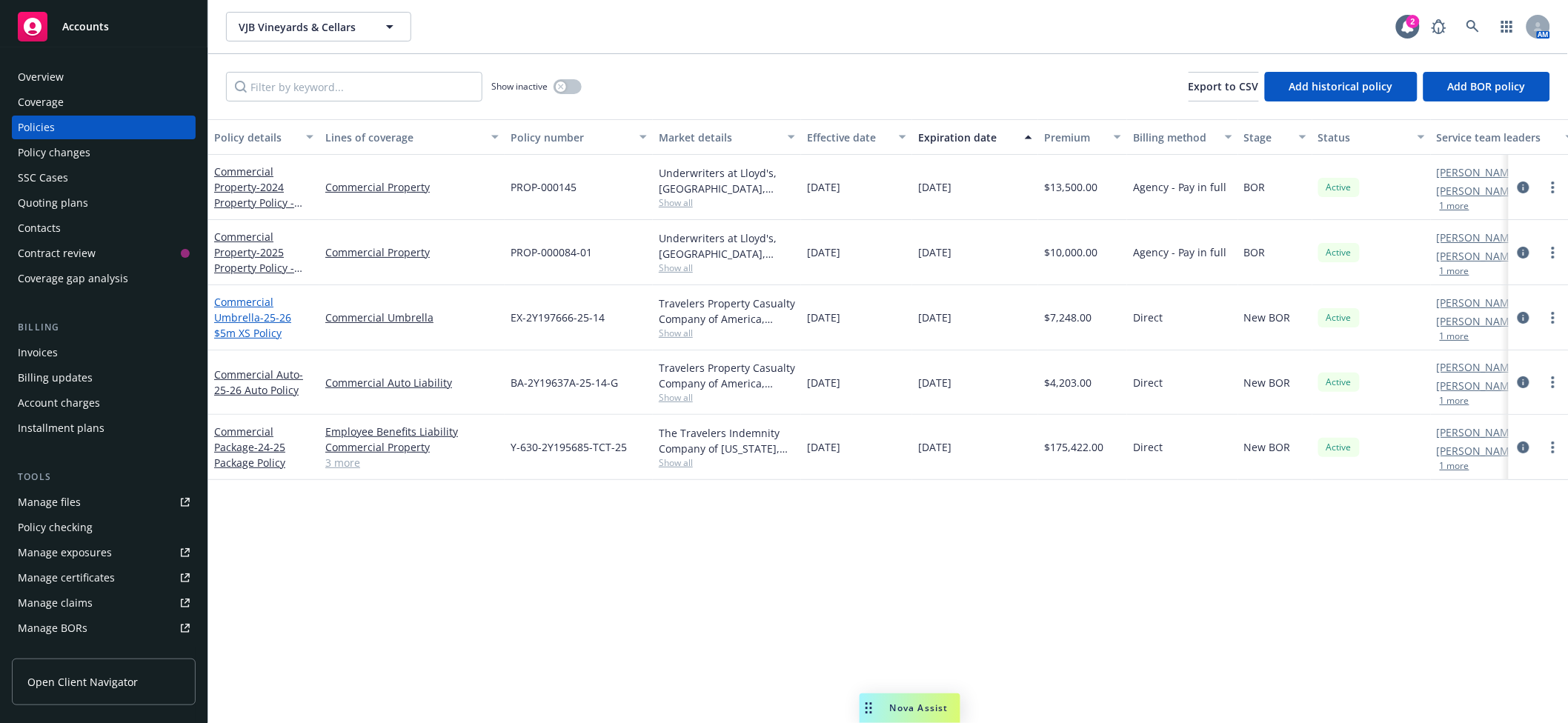
click at [262, 314] on span "- 25-26 $5m XS Policy" at bounding box center [253, 326] width 77 height 30
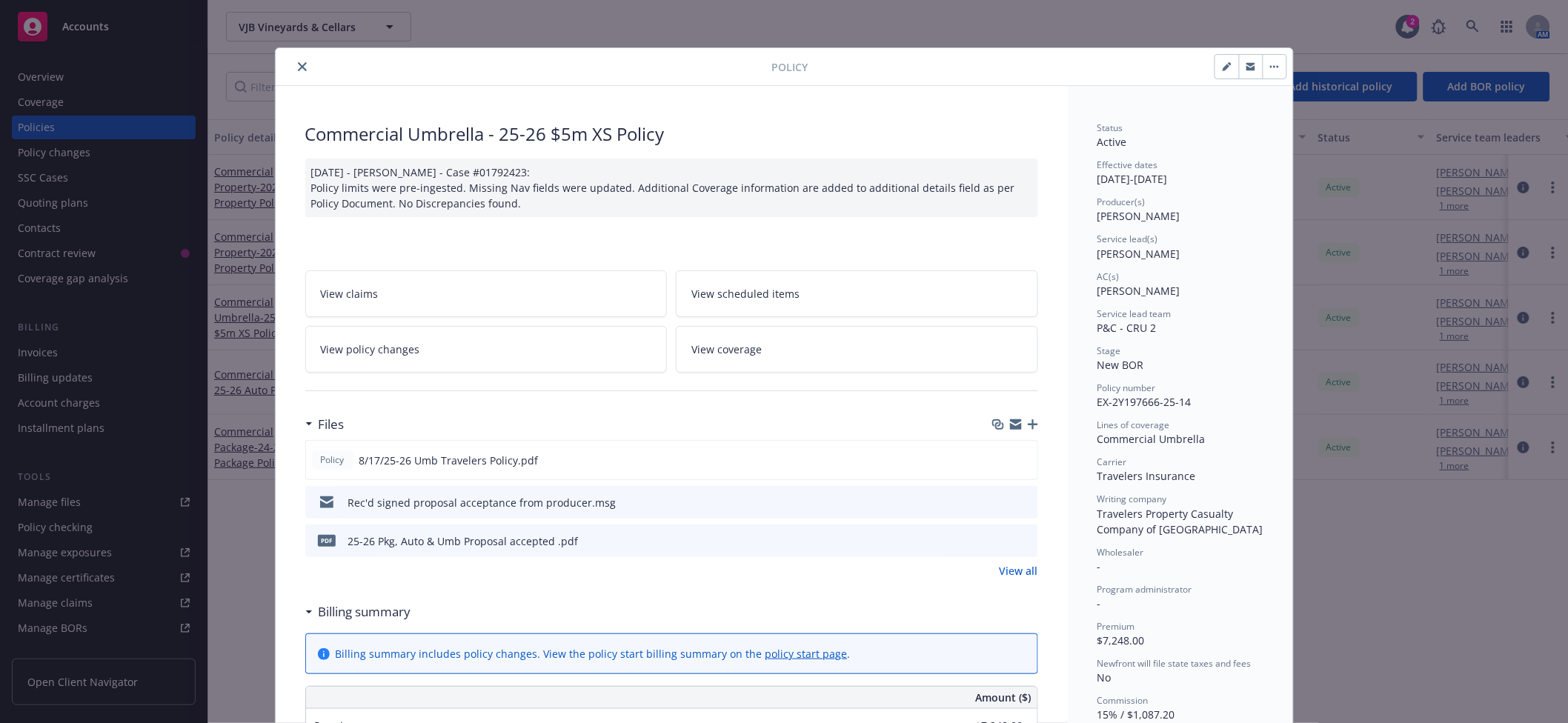
click at [300, 63] on button "close" at bounding box center [303, 67] width 18 height 18
